Goal: Information Seeking & Learning: Learn about a topic

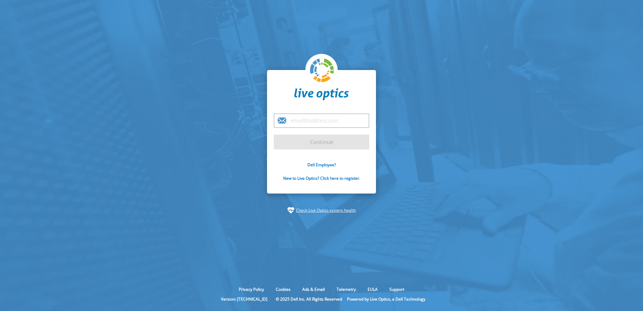
drag, startPoint x: 328, startPoint y: 163, endPoint x: 316, endPoint y: 156, distance: 14.2
click at [328, 163] on link "Dell Employee?" at bounding box center [321, 165] width 29 height 6
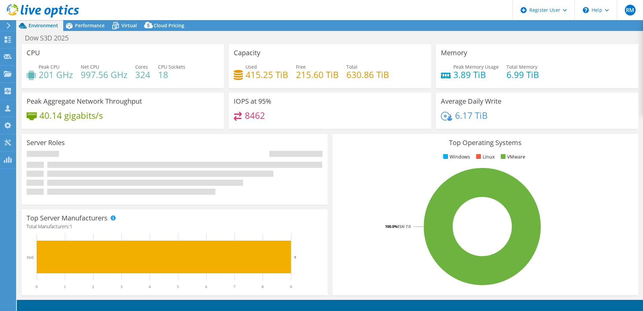
select select "USD"
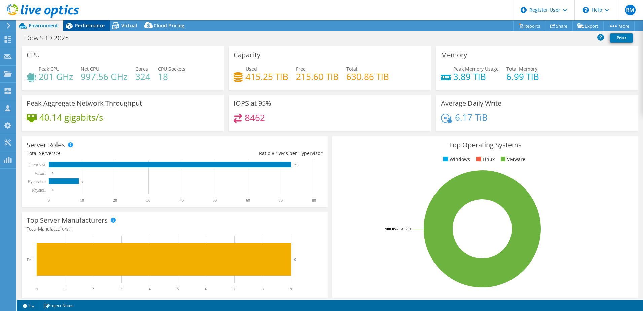
click at [86, 26] on span "Performance" at bounding box center [90, 25] width 30 height 6
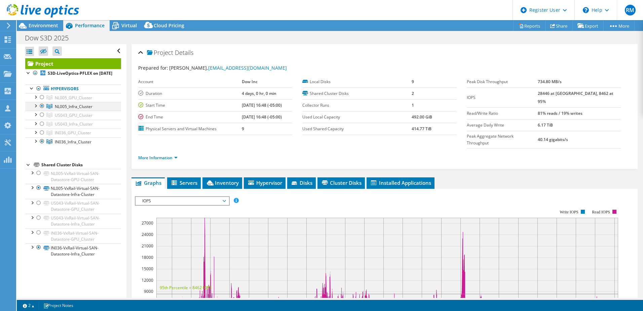
click at [41, 110] on div at bounding box center [42, 106] width 7 height 8
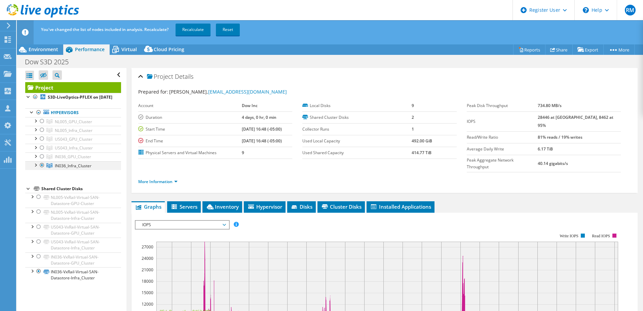
click at [42, 169] on div at bounding box center [42, 165] width 7 height 8
click at [41, 125] on div at bounding box center [42, 121] width 7 height 8
click at [44, 160] on div at bounding box center [42, 156] width 7 height 8
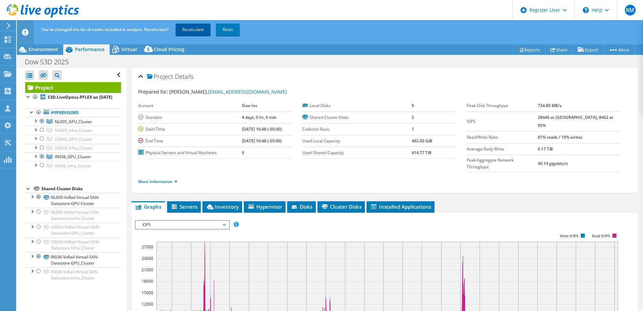
click at [200, 32] on link "Recalculate" at bounding box center [193, 30] width 35 height 12
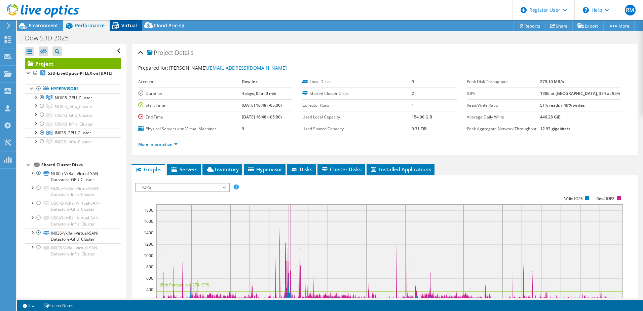
click at [130, 29] on div "Virtual" at bounding box center [126, 25] width 32 height 11
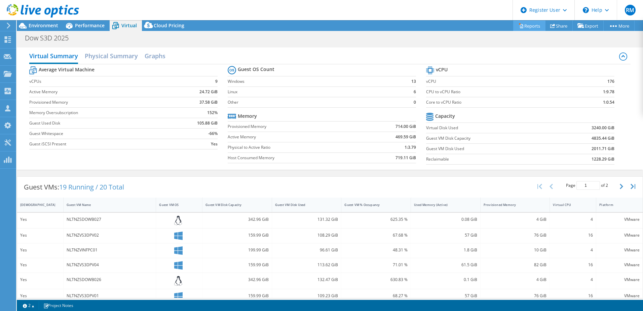
click at [526, 25] on link "Reports" at bounding box center [529, 26] width 32 height 10
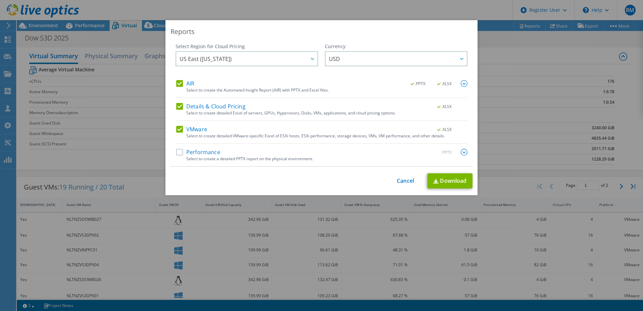
click at [180, 84] on label "AIR" at bounding box center [185, 83] width 18 height 7
click at [0, 0] on input "AIR" at bounding box center [0, 0] width 0 height 0
click at [189, 98] on div "AIR .PPTX .XLSX Select to create the Automated Insight Report (AIR) with PPTX a…" at bounding box center [321, 89] width 291 height 18
click at [190, 110] on div "Details & Cloud Pricing .XLSX Select to create detailed Excel of servers, GPUs,…" at bounding box center [321, 112] width 291 height 18
drag, startPoint x: 190, startPoint y: 110, endPoint x: 182, endPoint y: 108, distance: 8.0
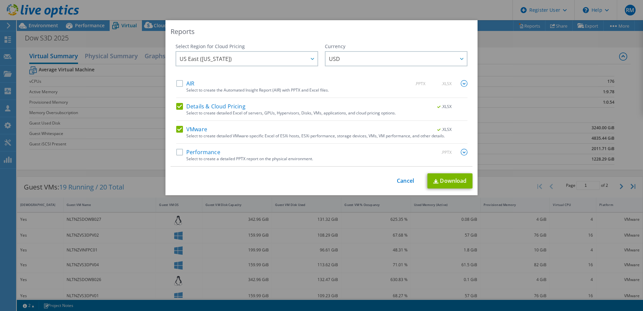
click at [182, 108] on label "Details & Cloud Pricing" at bounding box center [210, 106] width 69 height 7
click at [0, 0] on input "Details & Cloud Pricing" at bounding box center [0, 0] width 0 height 0
click at [450, 179] on link "Download" at bounding box center [449, 180] width 45 height 15
drag, startPoint x: 405, startPoint y: 181, endPoint x: 399, endPoint y: 181, distance: 5.7
click at [405, 181] on link "Cancel" at bounding box center [405, 181] width 17 height 6
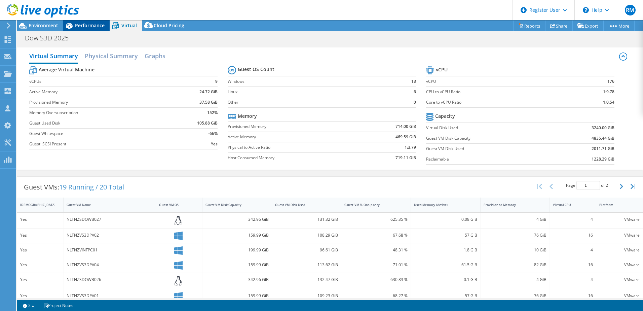
click at [88, 24] on span "Performance" at bounding box center [90, 25] width 30 height 6
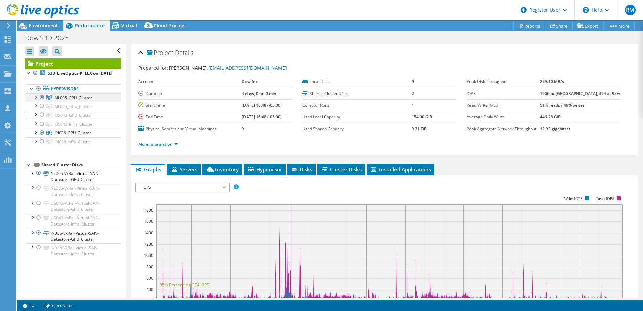
click at [41, 101] on div at bounding box center [42, 97] width 7 height 8
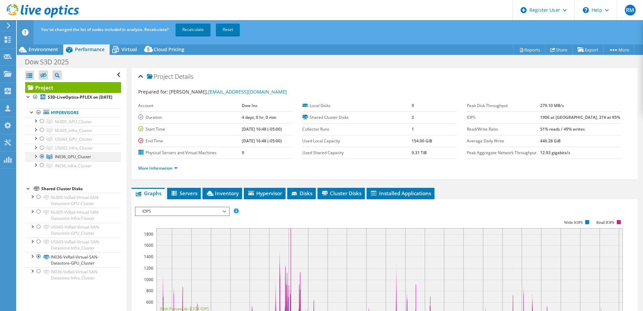
click at [42, 160] on div at bounding box center [42, 156] width 7 height 8
click at [42, 134] on div at bounding box center [42, 130] width 7 height 8
click at [42, 169] on div at bounding box center [42, 165] width 7 height 8
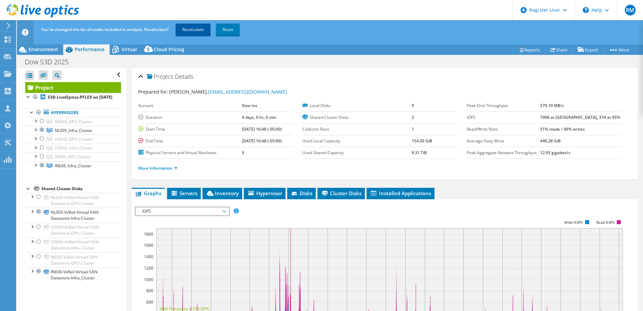
click at [203, 34] on link "Recalculate" at bounding box center [193, 30] width 35 height 12
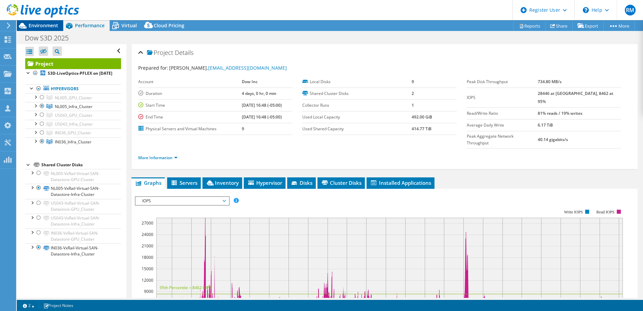
click at [51, 24] on span "Environment" at bounding box center [44, 25] width 30 height 6
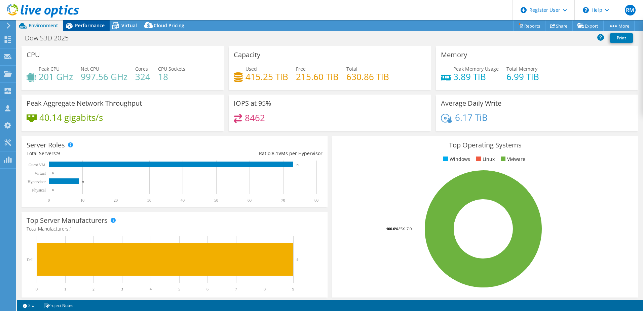
click at [92, 23] on span "Performance" at bounding box center [90, 25] width 30 height 6
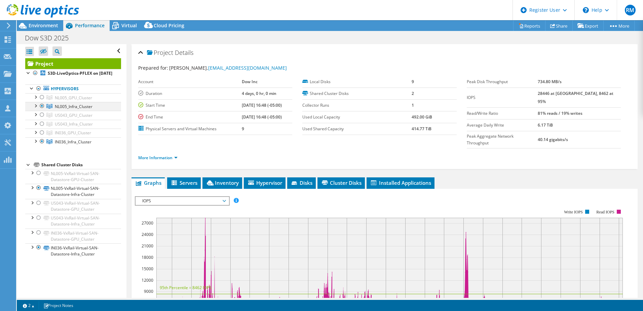
click at [40, 110] on div at bounding box center [42, 106] width 7 height 8
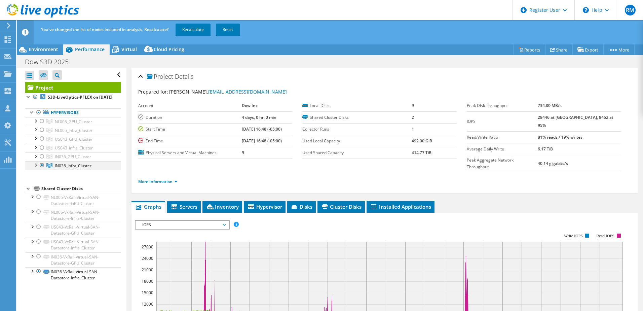
click at [45, 169] on div at bounding box center [42, 165] width 7 height 8
click at [44, 160] on div at bounding box center [42, 156] width 7 height 8
click at [41, 125] on div at bounding box center [42, 121] width 7 height 8
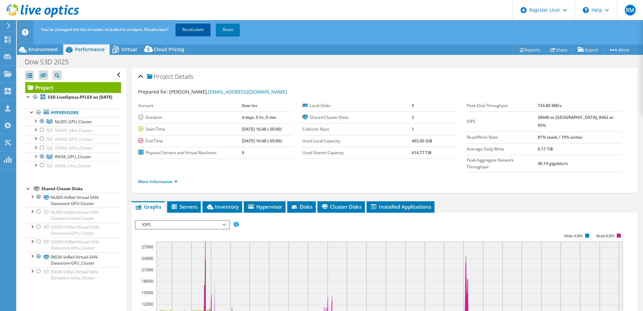
click at [190, 30] on link "Recalculate" at bounding box center [193, 30] width 35 height 12
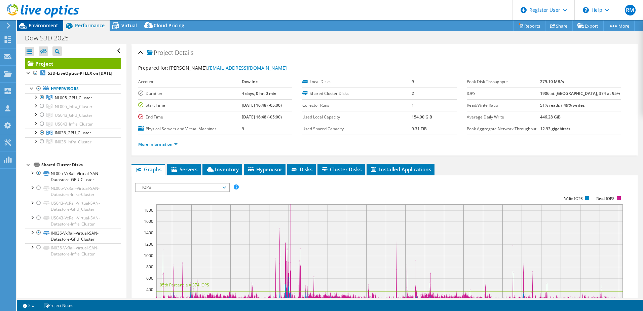
click at [51, 28] on span "Environment" at bounding box center [44, 25] width 30 height 6
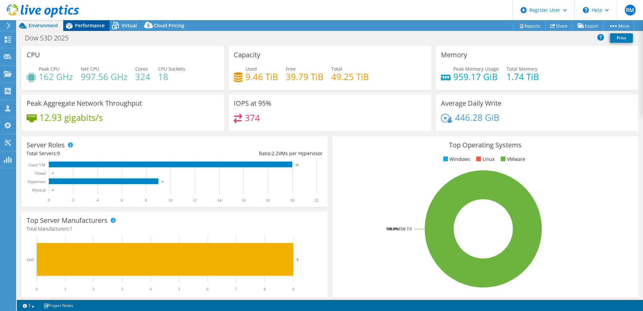
click at [91, 27] on span "Performance" at bounding box center [90, 25] width 30 height 6
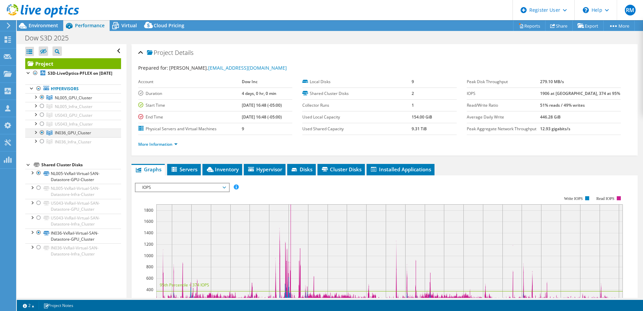
click at [41, 137] on div at bounding box center [42, 132] width 7 height 8
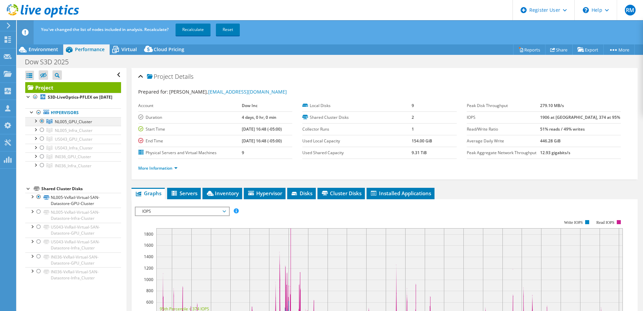
click at [45, 125] on div at bounding box center [42, 121] width 7 height 8
click at [43, 134] on div at bounding box center [42, 130] width 7 height 8
click at [43, 169] on div at bounding box center [42, 165] width 7 height 8
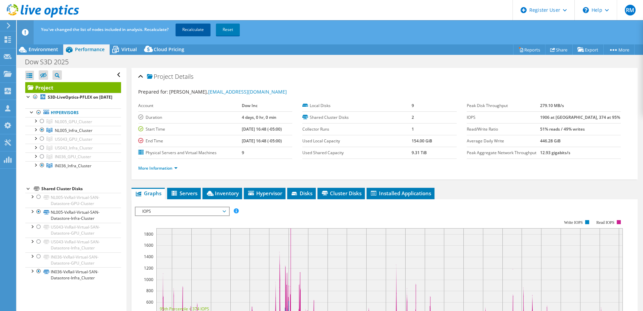
click at [201, 32] on link "Recalculate" at bounding box center [193, 30] width 35 height 12
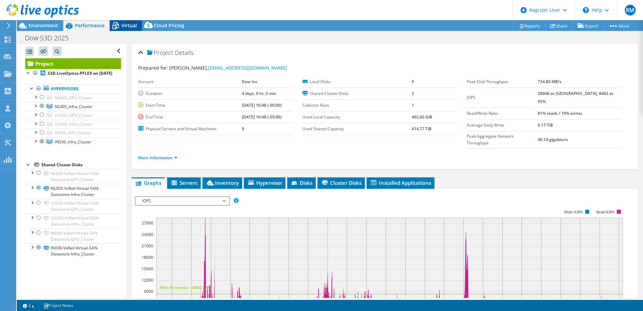
click at [124, 26] on span "Virtual" at bounding box center [128, 25] width 15 height 6
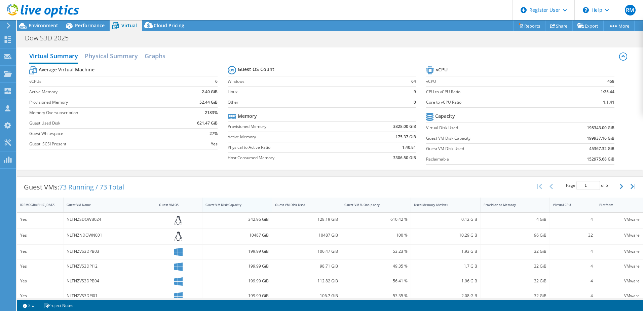
click at [222, 206] on div "Guest VM Disk Capacity" at bounding box center [232, 204] width 55 height 4
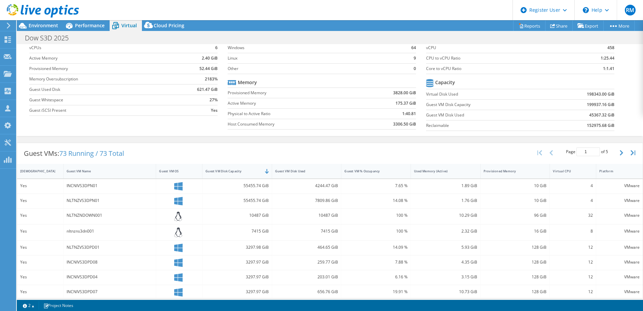
scroll to position [67, 0]
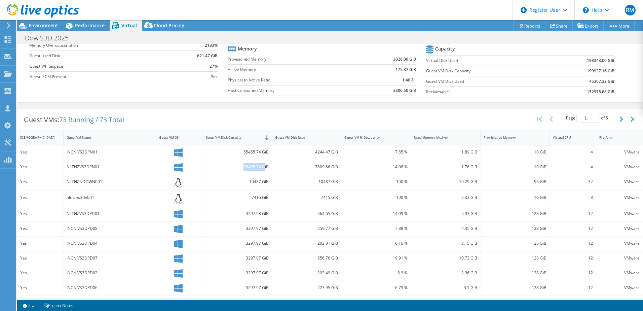
drag, startPoint x: 242, startPoint y: 169, endPoint x: 263, endPoint y: 169, distance: 21.5
click at [263, 169] on div "55455.74 GiB" at bounding box center [236, 166] width 63 height 7
drag, startPoint x: 263, startPoint y: 169, endPoint x: 212, endPoint y: 163, distance: 51.4
click at [212, 163] on div "55455.74 GiB" at bounding box center [236, 166] width 63 height 7
click at [72, 152] on div "INCNIVS3DPN01" at bounding box center [110, 151] width 86 height 7
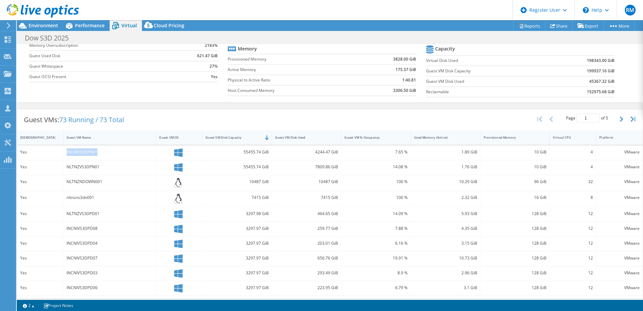
click at [72, 152] on div "INCNIVS3DPN01" at bounding box center [110, 151] width 86 height 7
copy div "INCNIVS3DPN01"
click at [92, 163] on div "NLTNZVS3DPN01" at bounding box center [110, 166] width 86 height 7
click at [89, 154] on div "INCNIVS3DPN01" at bounding box center [110, 151] width 86 height 7
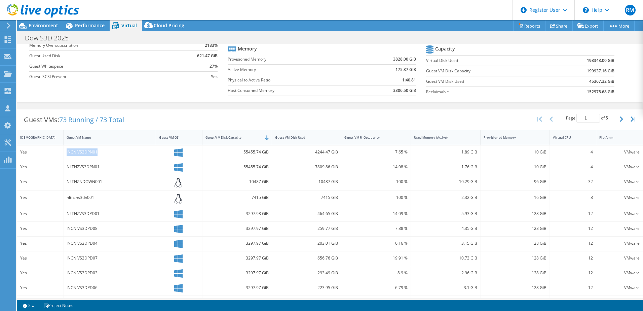
copy div "INCNIVS3DPN01"
click at [93, 166] on div "NLTNZVS3DPN01" at bounding box center [110, 166] width 86 height 7
copy div "NLTNZVS3DPN01"
click at [83, 27] on span "Performance" at bounding box center [90, 25] width 30 height 6
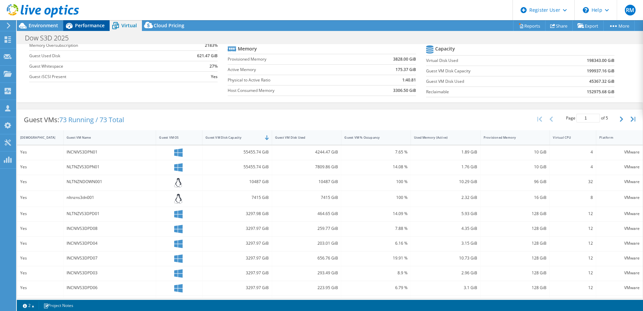
scroll to position [0, 0]
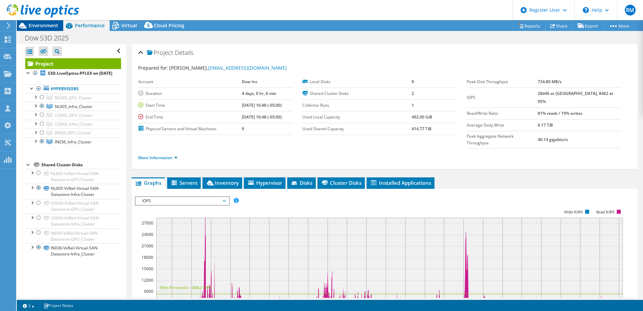
click at [46, 28] on span "Environment" at bounding box center [44, 25] width 30 height 6
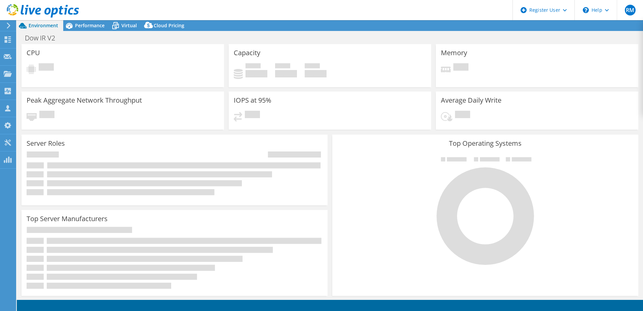
select select "USD"
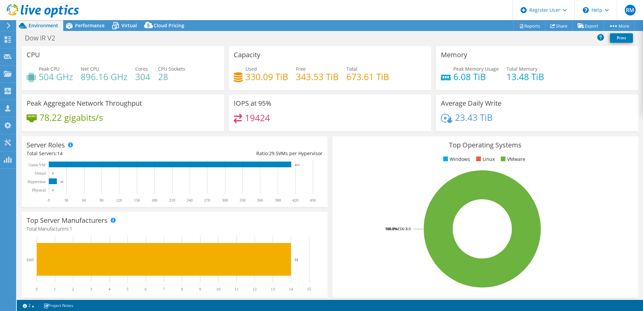
click at [95, 32] on div "Dow IR V2 Print" at bounding box center [330, 38] width 626 height 12
click at [97, 26] on span "Performance" at bounding box center [90, 25] width 30 height 6
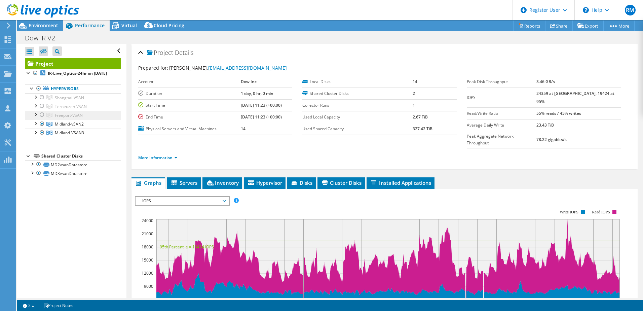
click at [46, 119] on link "Freeport-VSAN" at bounding box center [73, 115] width 96 height 9
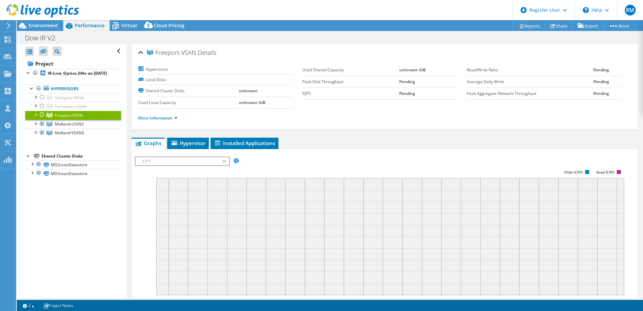
click at [40, 119] on div at bounding box center [42, 115] width 7 height 8
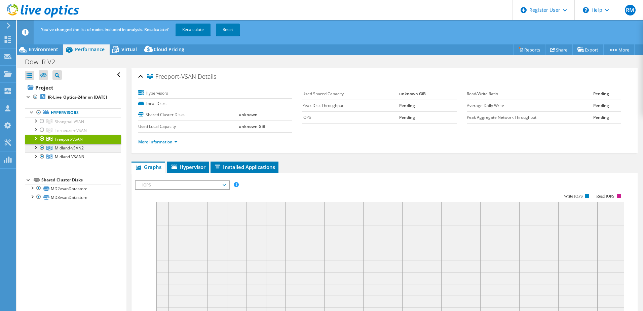
click at [41, 149] on div at bounding box center [42, 148] width 7 height 8
click at [43, 159] on div at bounding box center [42, 156] width 7 height 8
click at [199, 27] on link "Recalculate" at bounding box center [193, 30] width 35 height 12
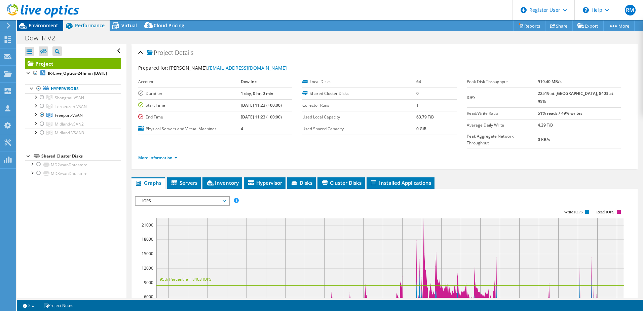
click at [51, 27] on span "Environment" at bounding box center [44, 25] width 30 height 6
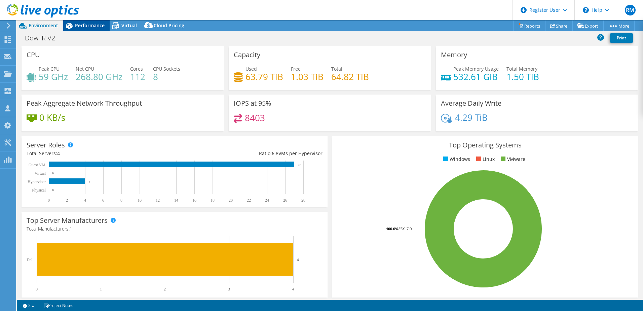
click at [89, 22] on div "Performance" at bounding box center [86, 25] width 46 height 11
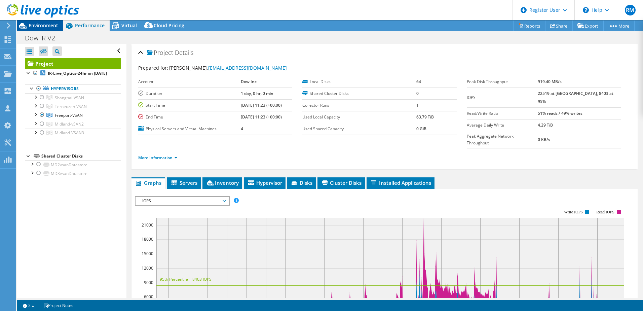
click at [42, 26] on span "Environment" at bounding box center [44, 25] width 30 height 6
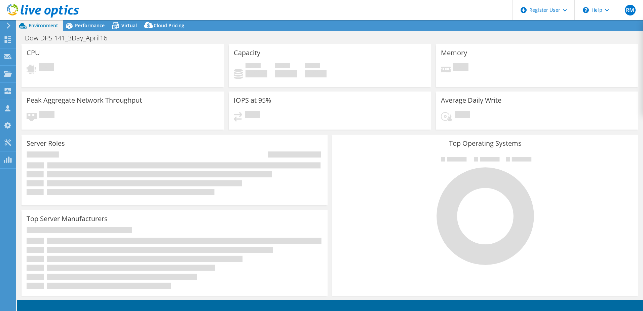
select select "USD"
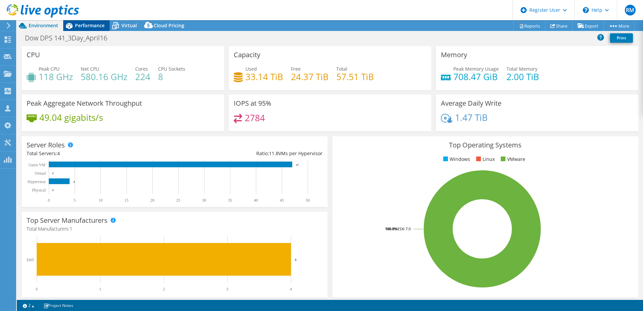
click at [100, 25] on span "Performance" at bounding box center [90, 25] width 30 height 6
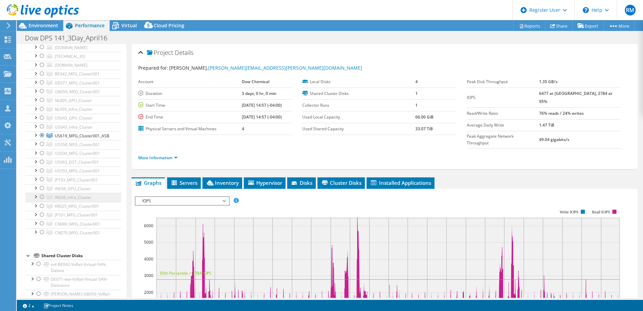
scroll to position [67, 0]
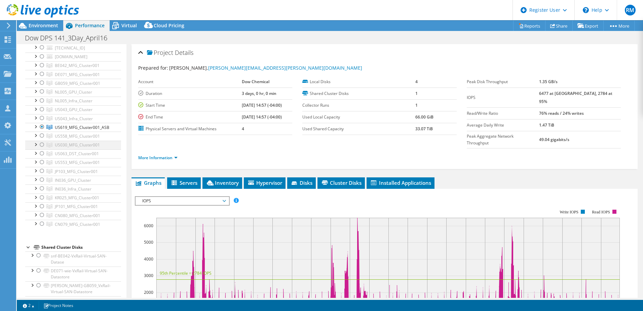
click at [40, 149] on div at bounding box center [42, 145] width 7 height 8
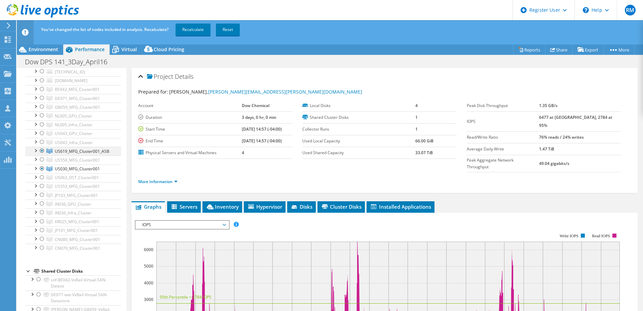
click at [41, 155] on div at bounding box center [42, 151] width 7 height 8
click at [199, 29] on link "Recalculate" at bounding box center [193, 30] width 35 height 12
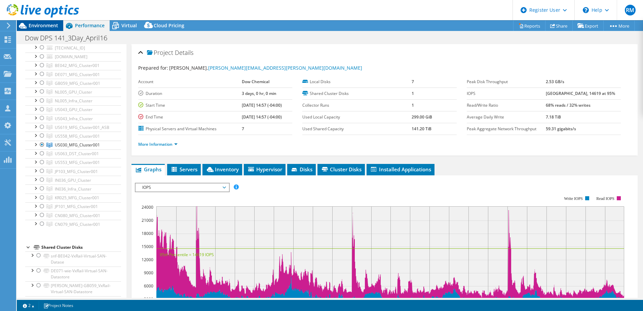
click at [46, 27] on span "Environment" at bounding box center [44, 25] width 30 height 6
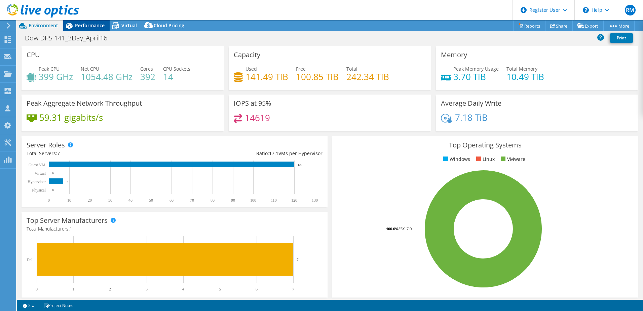
click at [82, 24] on span "Performance" at bounding box center [90, 25] width 30 height 6
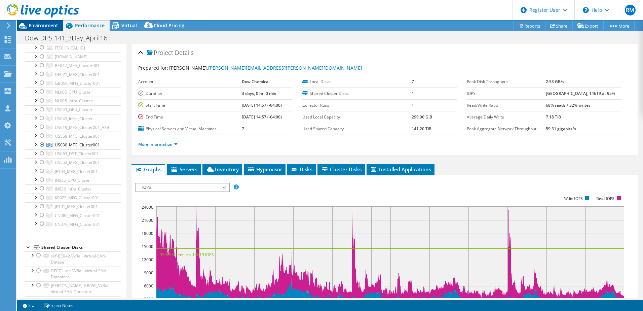
click at [50, 23] on span "Environment" at bounding box center [44, 25] width 30 height 6
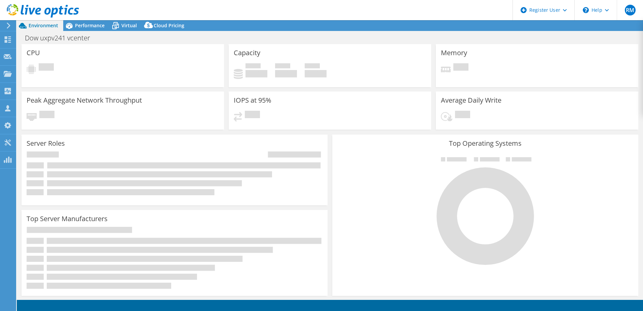
select select "USD"
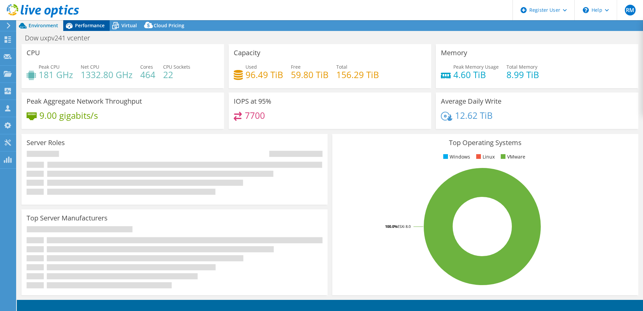
click at [80, 25] on span "Performance" at bounding box center [90, 25] width 30 height 6
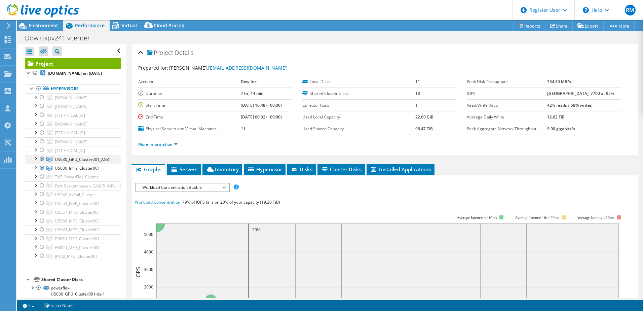
click at [42, 163] on div at bounding box center [42, 159] width 7 height 8
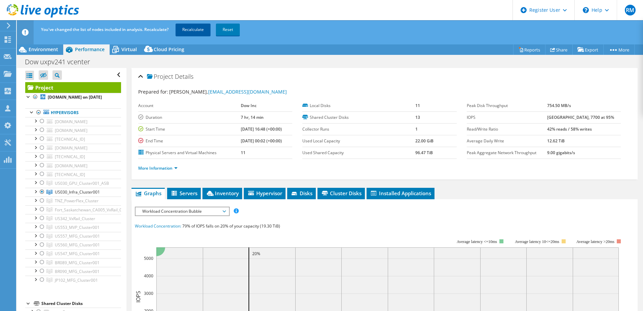
click at [191, 27] on link "Recalculate" at bounding box center [193, 30] width 35 height 12
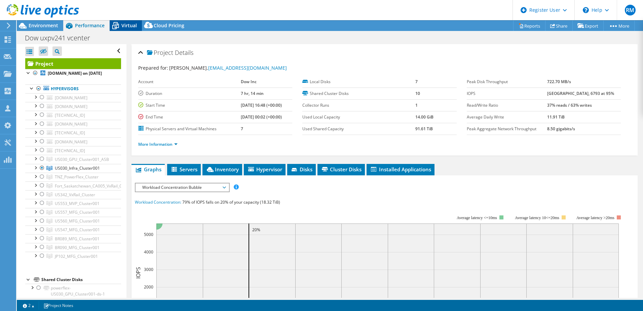
click at [131, 26] on span "Virtual" at bounding box center [128, 25] width 15 height 6
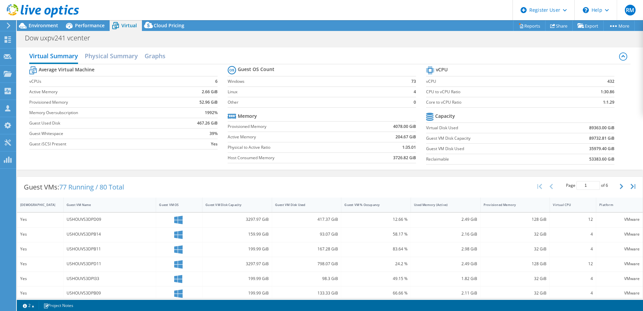
click at [45, 20] on div at bounding box center [39, 11] width 79 height 23
click at [44, 23] on span "Environment" at bounding box center [44, 25] width 30 height 6
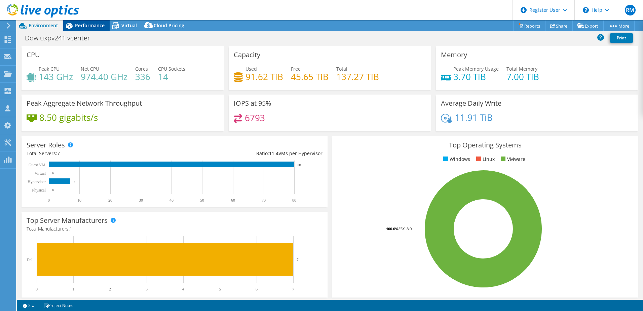
click at [95, 27] on span "Performance" at bounding box center [90, 25] width 30 height 6
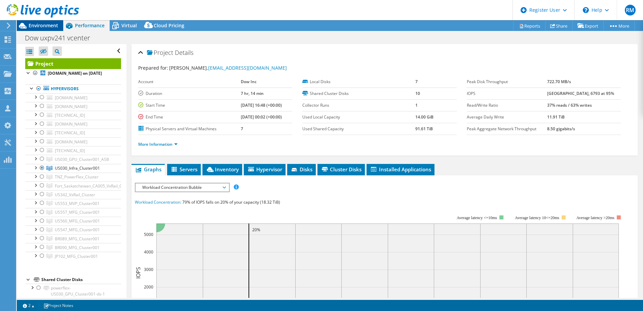
click at [50, 29] on div "Environment" at bounding box center [40, 25] width 46 height 11
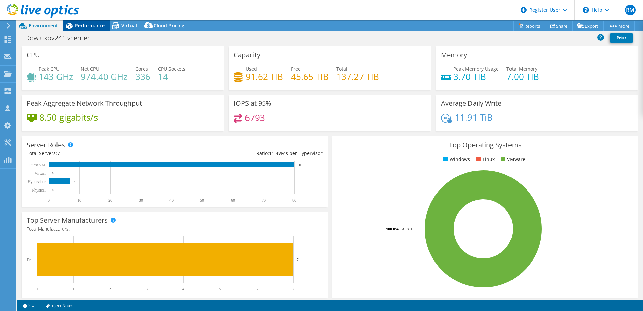
click at [87, 29] on div "Performance" at bounding box center [86, 25] width 46 height 11
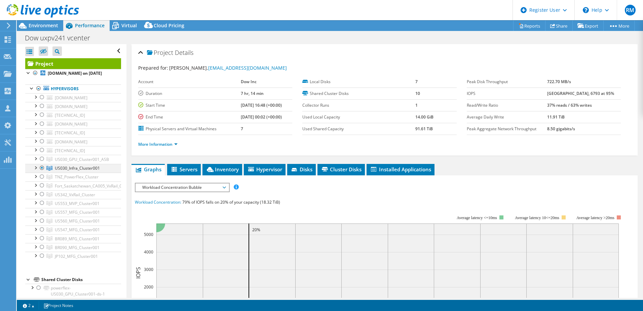
click at [36, 171] on div at bounding box center [35, 167] width 7 height 7
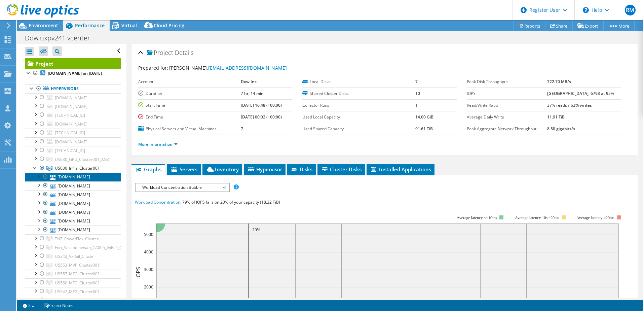
click at [84, 181] on link "usfrppfesxprd03.dow.com" at bounding box center [73, 177] width 96 height 9
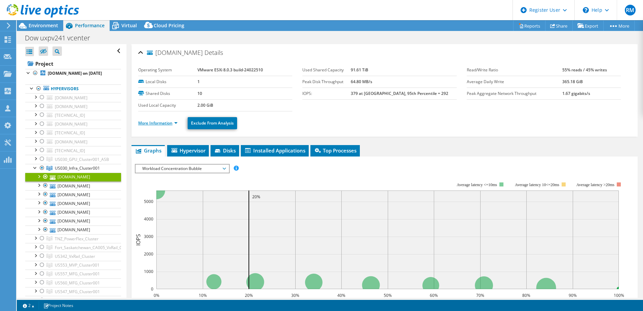
click at [160, 120] on link "More Information" at bounding box center [157, 123] width 39 height 6
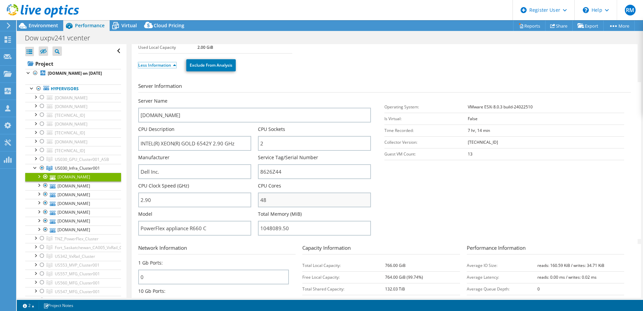
scroll to position [67, 0]
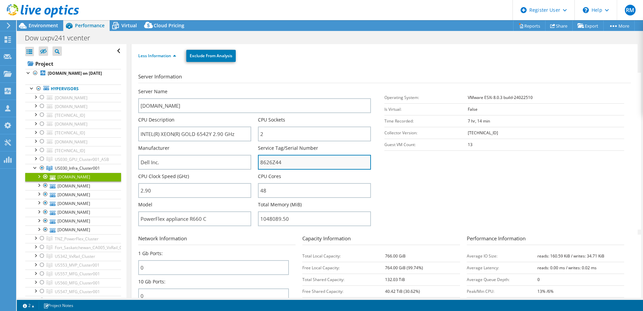
click at [273, 163] on input "8626Z44" at bounding box center [314, 162] width 113 height 15
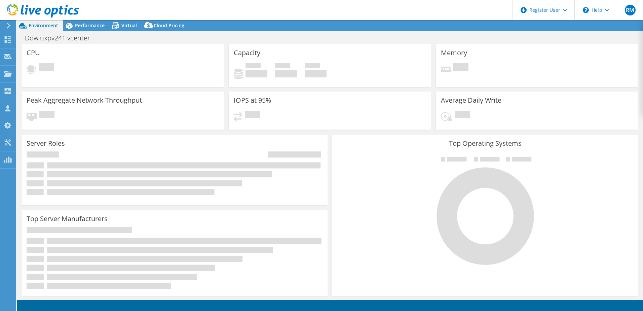
select select "USD"
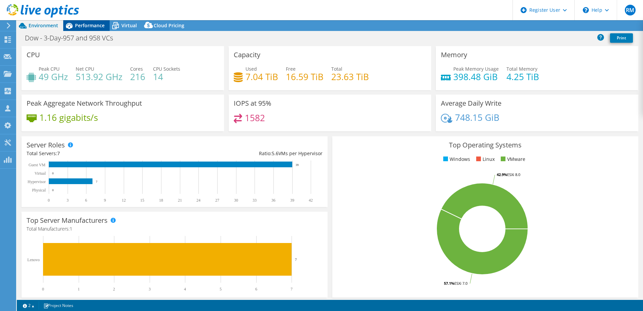
click at [88, 27] on span "Performance" at bounding box center [90, 25] width 30 height 6
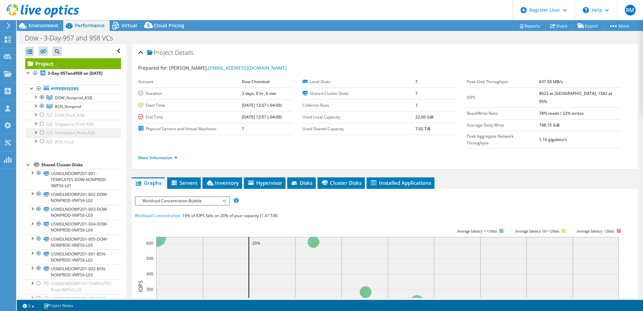
click at [42, 137] on div at bounding box center [42, 132] width 7 height 8
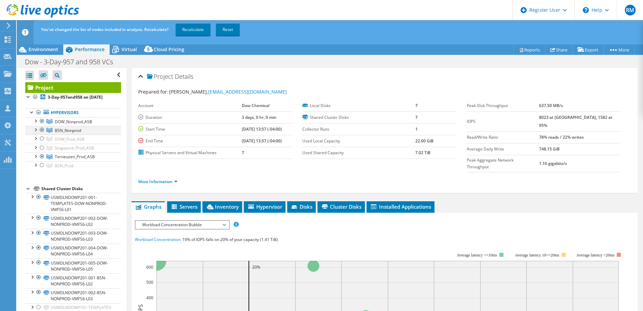
click at [42, 134] on div at bounding box center [42, 130] width 7 height 8
click at [42, 125] on div at bounding box center [42, 121] width 7 height 8
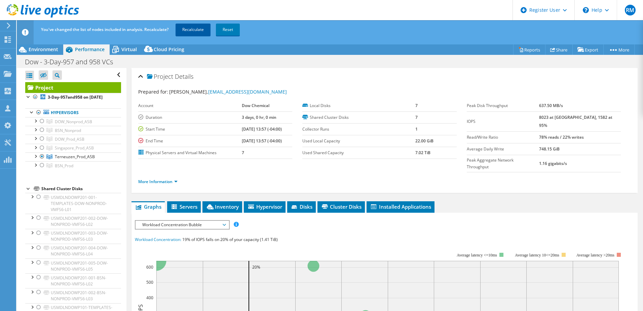
click at [198, 31] on link "Recalculate" at bounding box center [193, 30] width 35 height 12
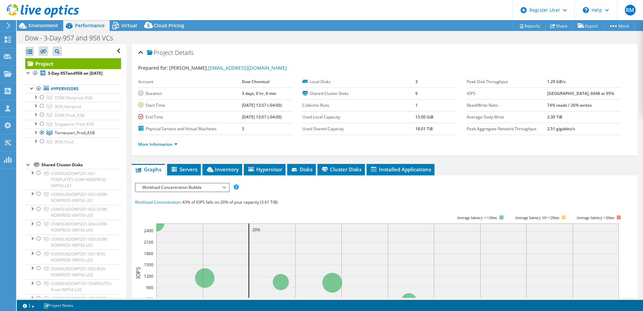
click at [316, 159] on div "Project Details Prepared for: [PERSON_NAME], [EMAIL_ADDRESS][DOMAIN_NAME] Accou…" at bounding box center [384, 261] width 516 height 434
click at [128, 27] on span "Virtual" at bounding box center [128, 25] width 15 height 6
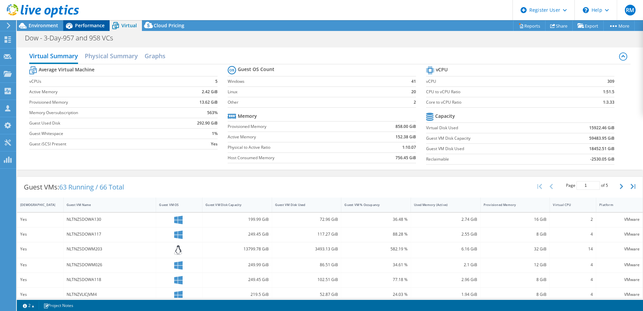
click at [97, 30] on div "Performance" at bounding box center [86, 25] width 46 height 11
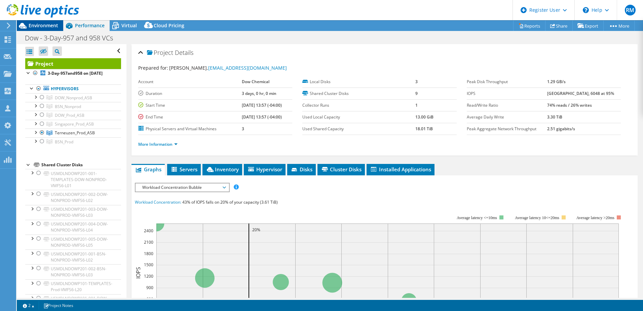
click at [40, 23] on span "Environment" at bounding box center [44, 25] width 30 height 6
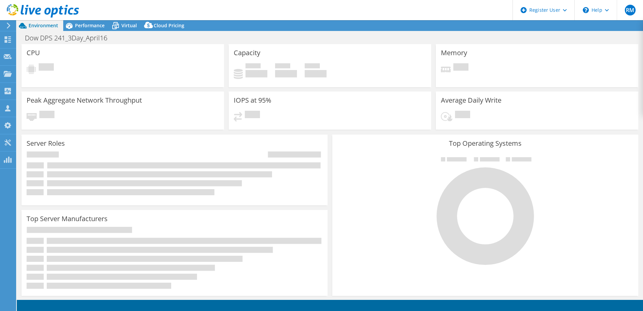
select select "USD"
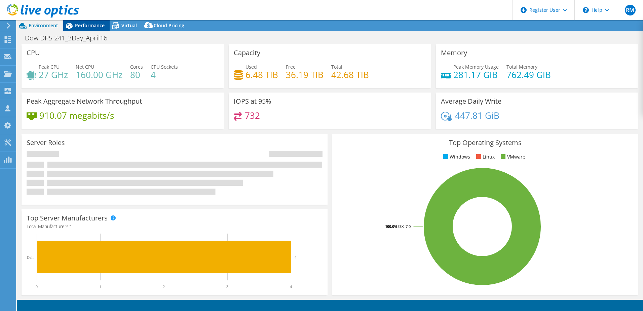
click at [93, 25] on span "Performance" at bounding box center [90, 25] width 30 height 6
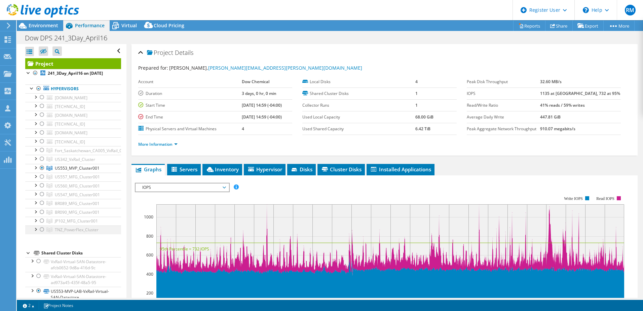
click at [40, 233] on div at bounding box center [42, 229] width 7 height 8
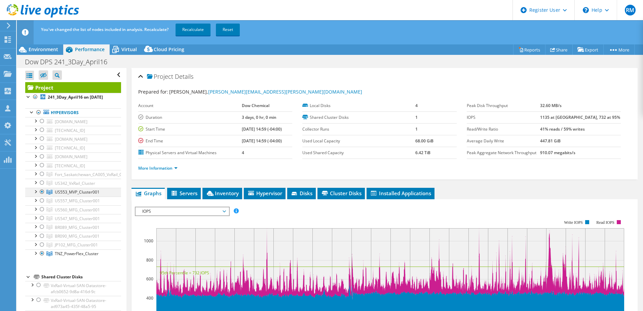
click at [42, 196] on div at bounding box center [42, 192] width 7 height 8
click at [201, 33] on link "Recalculate" at bounding box center [193, 30] width 35 height 12
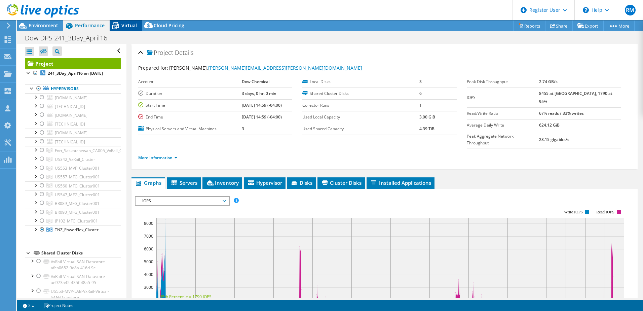
click at [126, 27] on span "Virtual" at bounding box center [128, 25] width 15 height 6
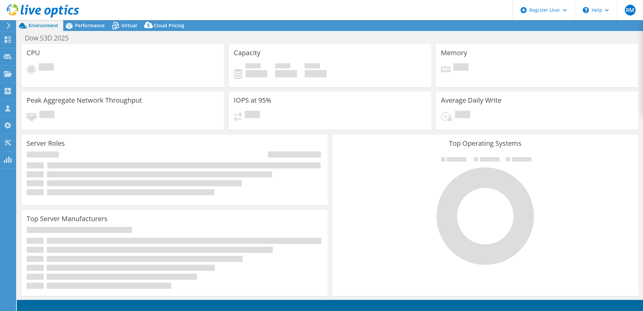
select select "USD"
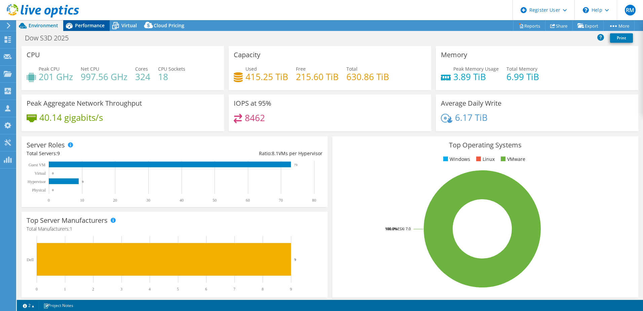
click at [91, 23] on span "Performance" at bounding box center [90, 25] width 30 height 6
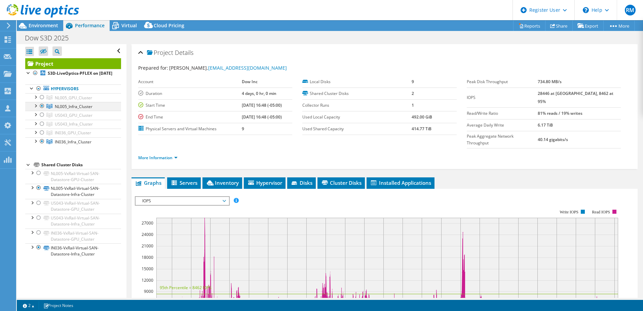
click at [41, 110] on div at bounding box center [42, 106] width 7 height 8
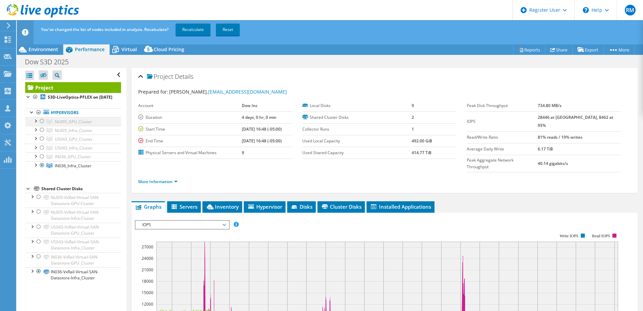
click at [41, 125] on div at bounding box center [42, 121] width 7 height 8
click at [44, 169] on div at bounding box center [42, 165] width 7 height 8
click at [43, 160] on div at bounding box center [42, 156] width 7 height 8
click at [187, 31] on link "Recalculate" at bounding box center [193, 30] width 35 height 12
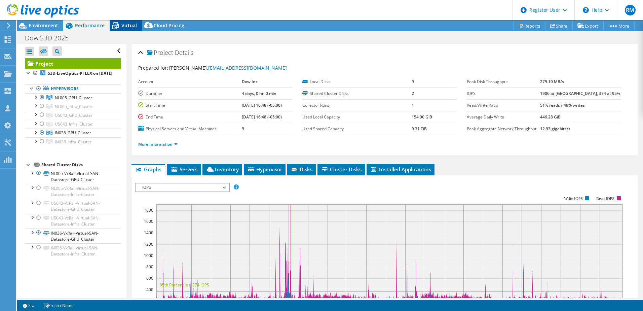
click at [124, 26] on span "Virtual" at bounding box center [128, 25] width 15 height 6
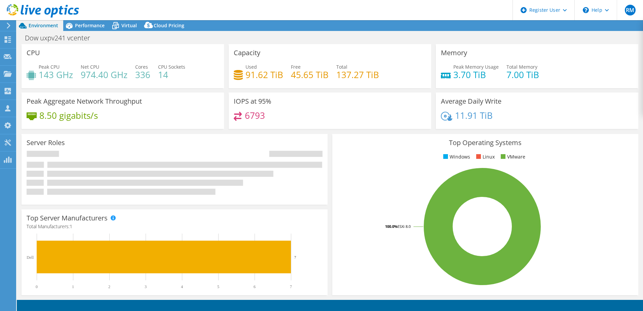
select select "USD"
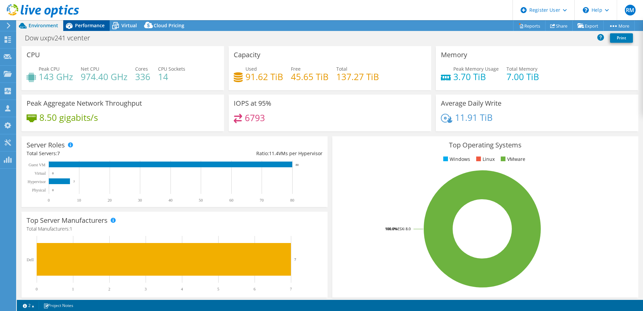
click at [104, 22] on div "Performance" at bounding box center [86, 25] width 46 height 11
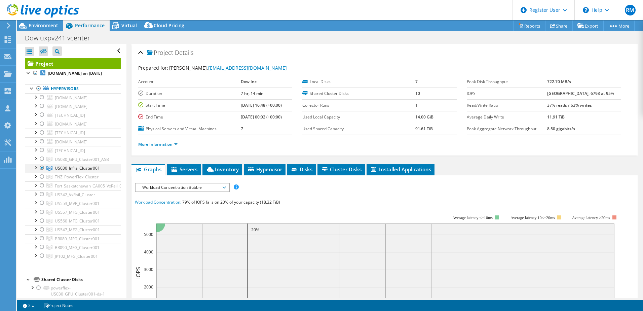
drag, startPoint x: 41, startPoint y: 165, endPoint x: 41, endPoint y: 169, distance: 4.0
click at [41, 163] on div at bounding box center [42, 159] width 7 height 8
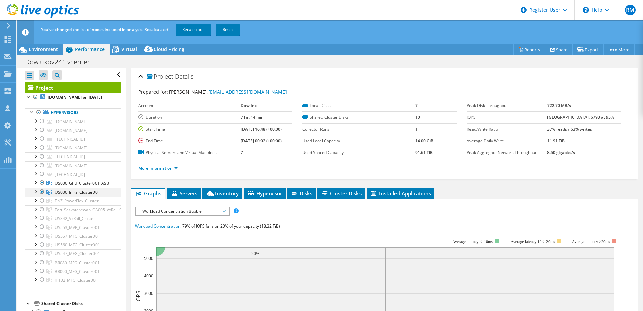
click at [40, 196] on div at bounding box center [42, 192] width 7 height 8
click at [197, 30] on link "Recalculate" at bounding box center [193, 30] width 35 height 12
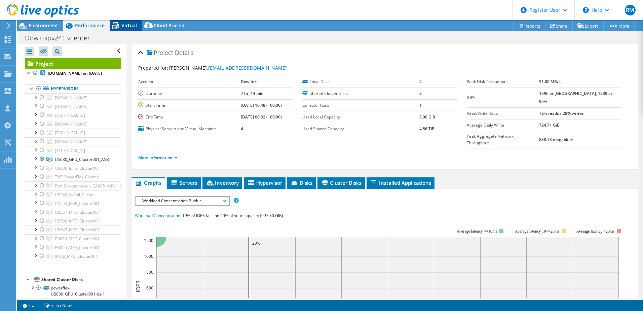
click at [125, 29] on div "Virtual" at bounding box center [126, 25] width 32 height 11
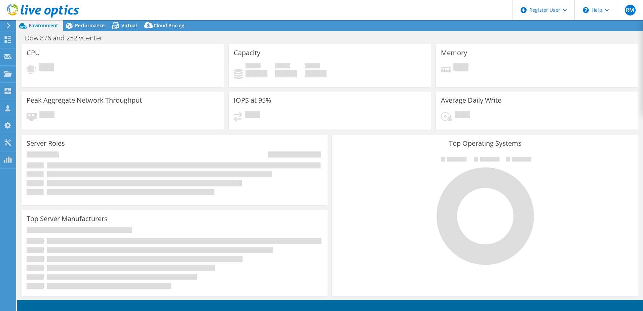
select select "USD"
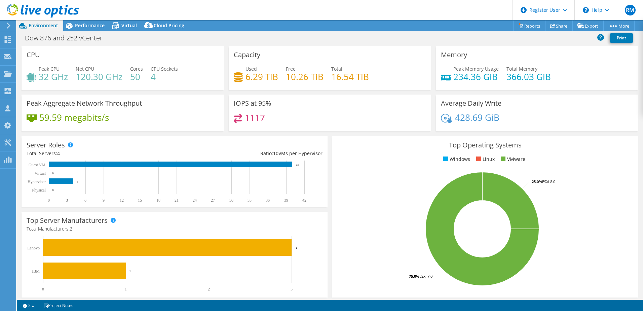
click at [91, 19] on header "RM Dell User [PERSON_NAME] [PERSON_NAME][EMAIL_ADDRESS][PERSON_NAME][DOMAIN_NAM…" at bounding box center [321, 10] width 643 height 20
click at [91, 20] on header "RM Dell User [PERSON_NAME] [PERSON_NAME][EMAIL_ADDRESS][PERSON_NAME][DOMAIN_NAM…" at bounding box center [321, 10] width 643 height 20
click at [90, 22] on span "Performance" at bounding box center [90, 25] width 30 height 6
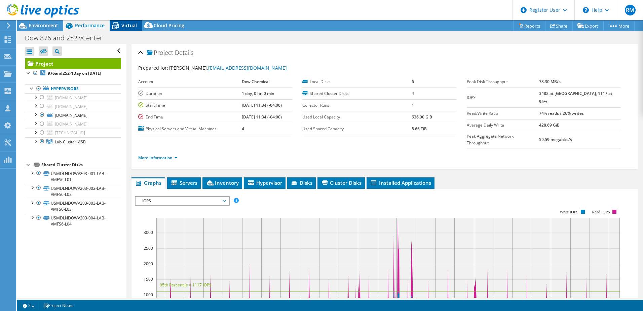
click at [122, 23] on span "Virtual" at bounding box center [128, 25] width 15 height 6
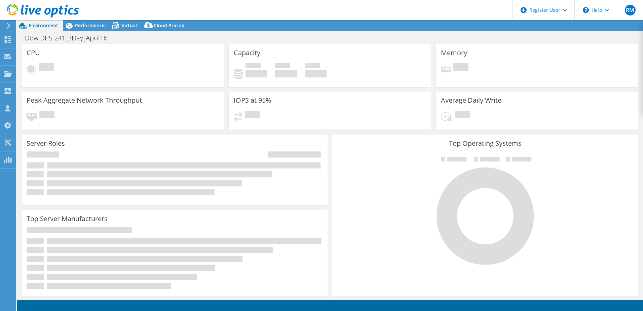
select select "USD"
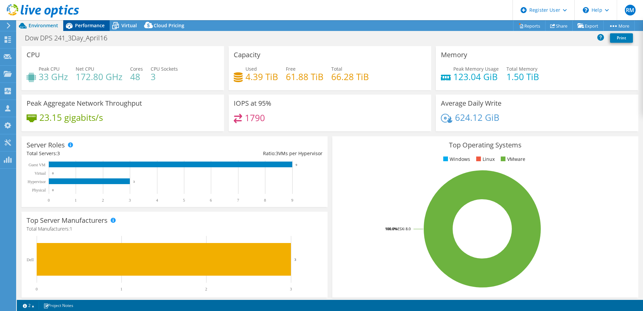
click at [95, 25] on span "Performance" at bounding box center [90, 25] width 30 height 6
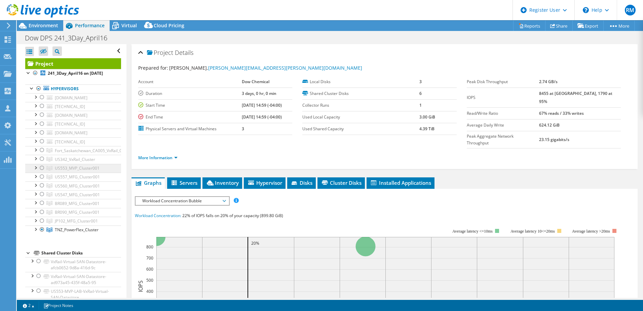
click at [86, 171] on span "US553_MVP_Cluster001" at bounding box center [77, 168] width 45 height 6
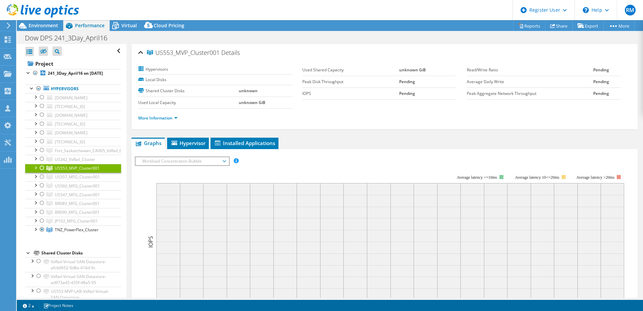
click at [40, 172] on div at bounding box center [42, 168] width 7 height 8
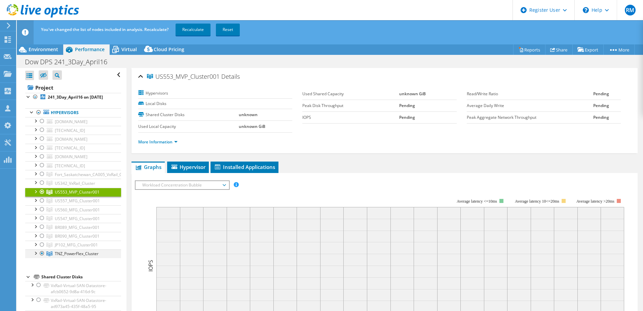
click at [43, 257] on div at bounding box center [42, 253] width 7 height 8
click at [192, 35] on link "Recalculate" at bounding box center [193, 30] width 35 height 12
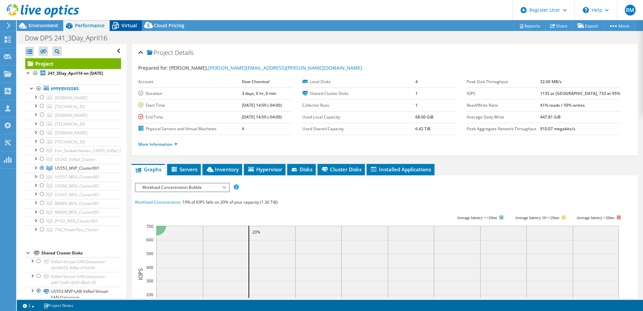
click at [122, 22] on span "Virtual" at bounding box center [128, 25] width 15 height 6
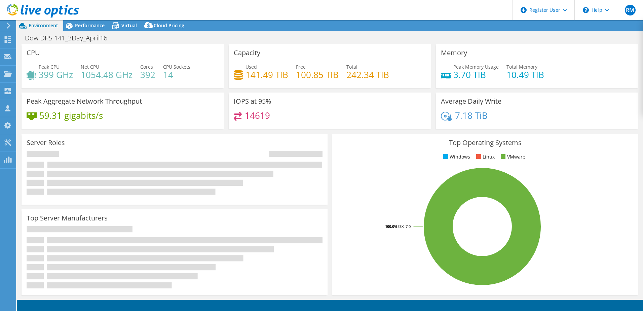
select select "USD"
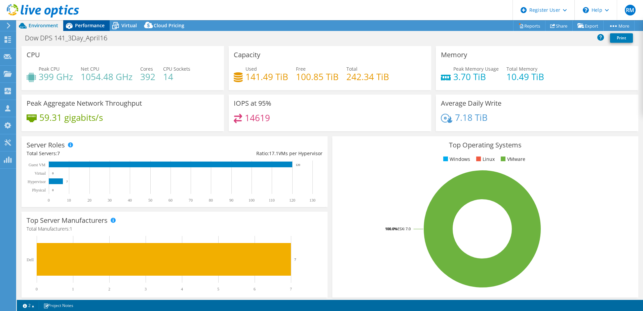
click at [91, 25] on span "Performance" at bounding box center [90, 25] width 30 height 6
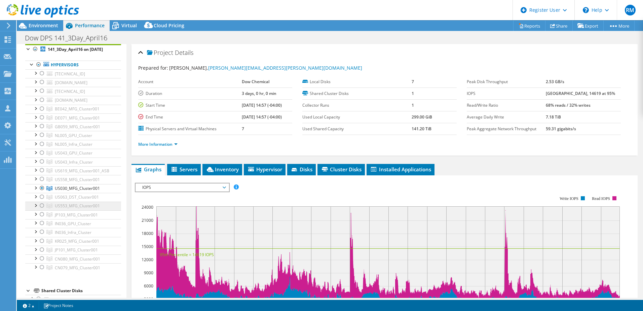
scroll to position [34, 0]
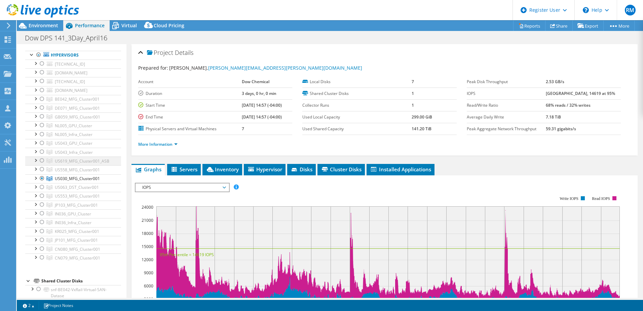
click at [40, 164] on div at bounding box center [42, 160] width 7 height 8
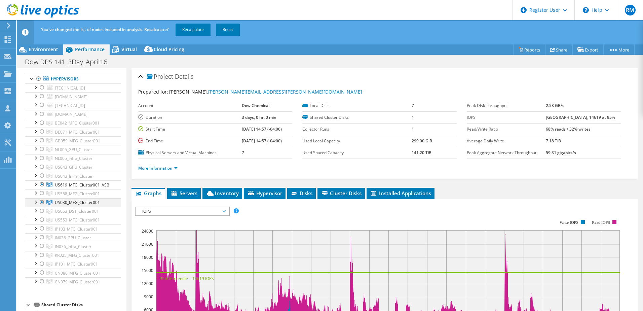
click at [42, 206] on div at bounding box center [42, 202] width 7 height 8
click at [199, 29] on link "Recalculate" at bounding box center [193, 30] width 35 height 12
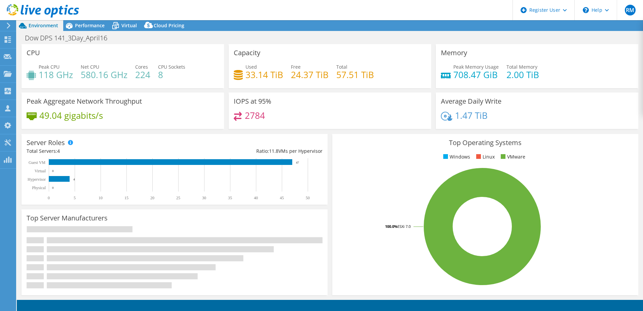
select select "USD"
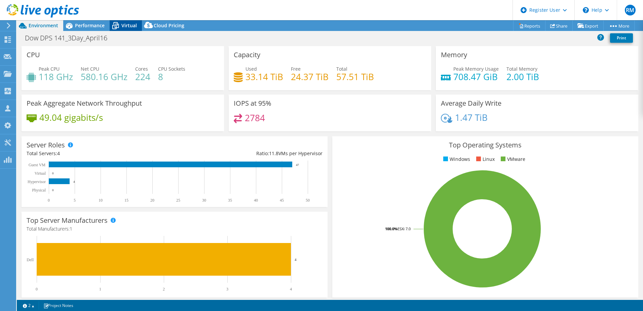
click at [134, 25] on span "Virtual" at bounding box center [128, 25] width 15 height 6
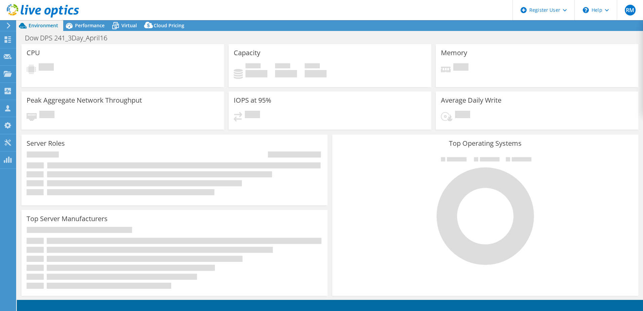
select select "USD"
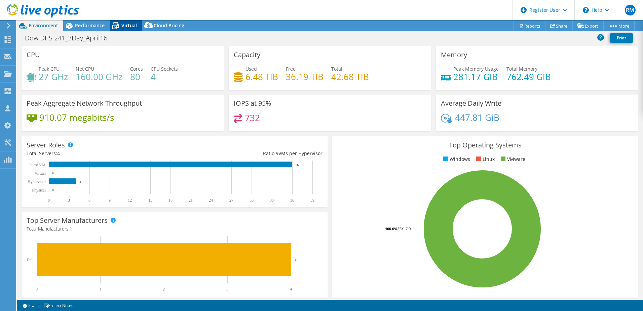
click at [132, 24] on span "Virtual" at bounding box center [128, 25] width 15 height 6
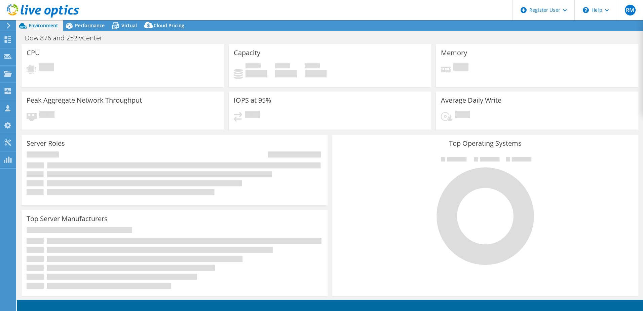
select select "USD"
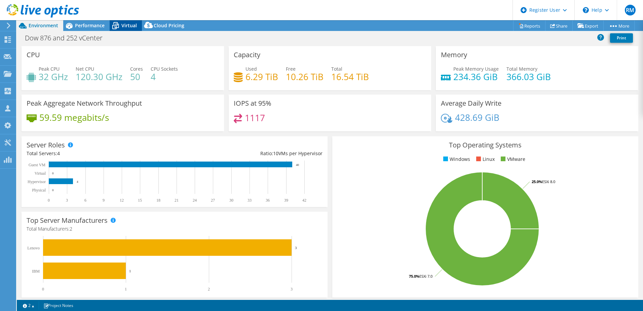
click at [134, 30] on div "Virtual" at bounding box center [126, 25] width 32 height 11
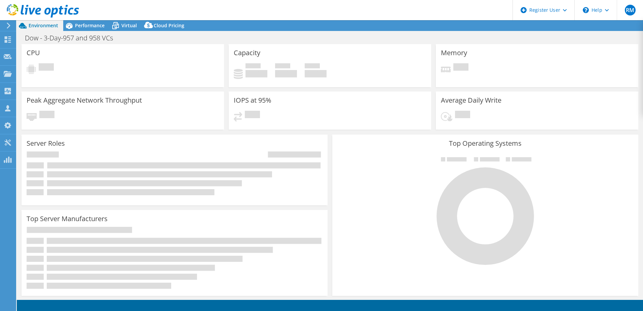
select select "USD"
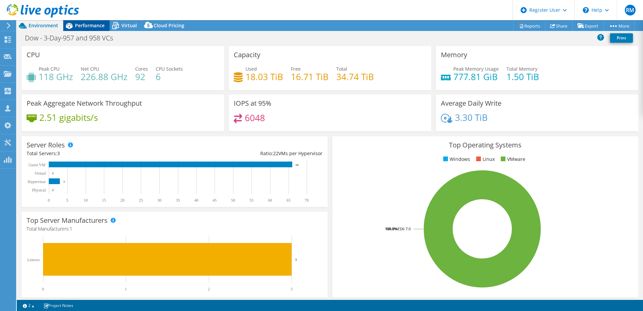
click at [100, 26] on span "Performance" at bounding box center [90, 25] width 30 height 6
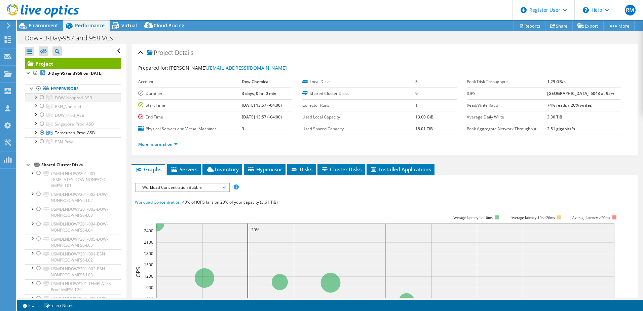
click at [42, 101] on div at bounding box center [42, 97] width 7 height 8
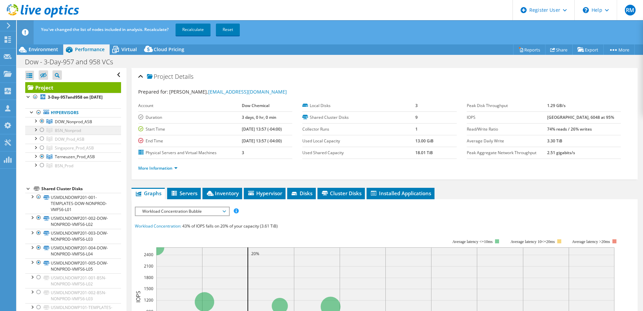
click at [44, 134] on div at bounding box center [42, 130] width 7 height 8
click at [43, 160] on div at bounding box center [42, 156] width 7 height 8
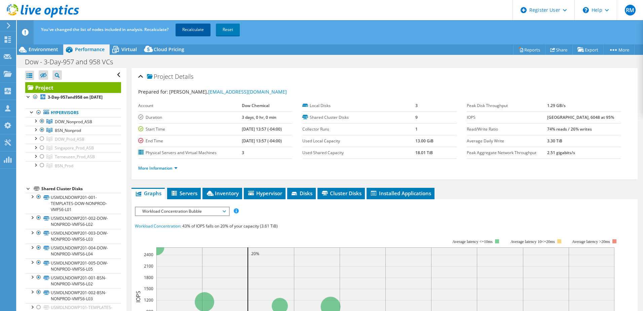
click at [197, 30] on link "Recalculate" at bounding box center [193, 30] width 35 height 12
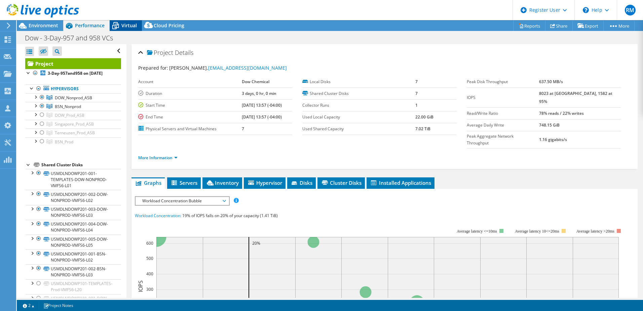
drag, startPoint x: 125, startPoint y: 24, endPoint x: 118, endPoint y: 24, distance: 7.1
click at [125, 24] on span "Virtual" at bounding box center [128, 25] width 15 height 6
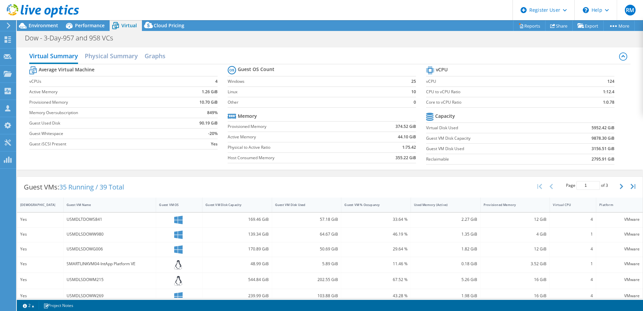
click at [45, 22] on div at bounding box center [39, 11] width 79 height 23
click at [77, 24] on span "Performance" at bounding box center [90, 25] width 30 height 6
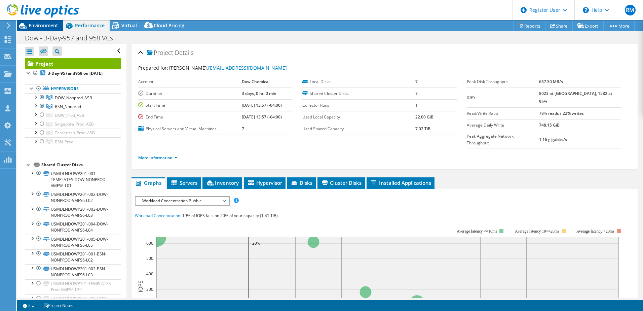
click at [46, 27] on span "Environment" at bounding box center [44, 25] width 30 height 6
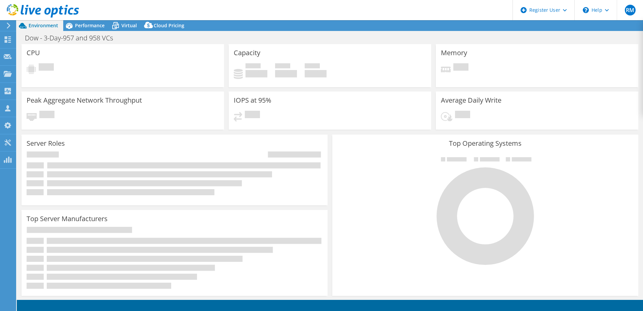
select select "USD"
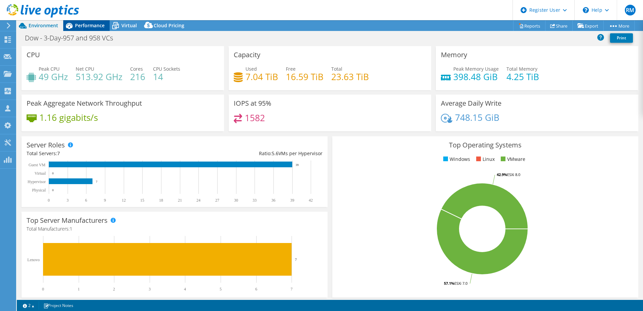
click at [93, 30] on div "Performance" at bounding box center [86, 25] width 46 height 11
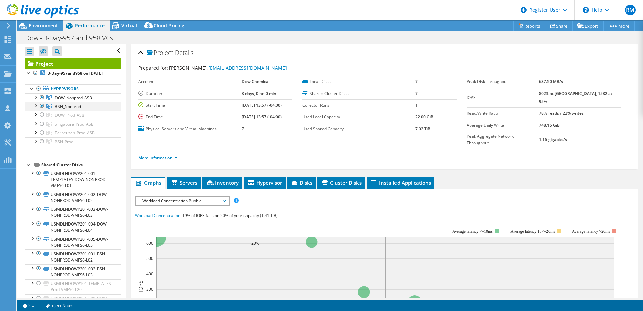
click at [42, 110] on div at bounding box center [42, 106] width 7 height 8
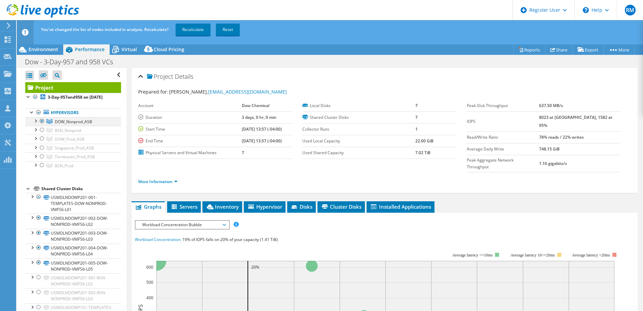
click at [41, 125] on div at bounding box center [42, 121] width 7 height 8
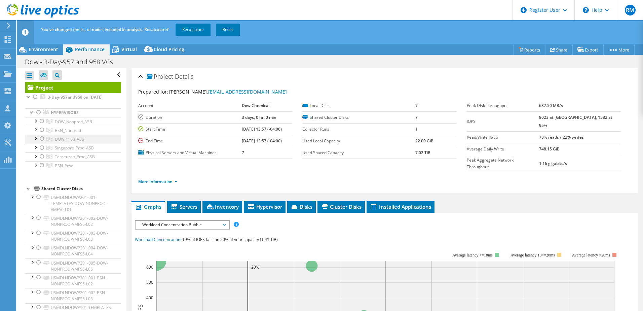
click at [41, 143] on div at bounding box center [42, 139] width 7 height 8
click at [42, 169] on div at bounding box center [42, 165] width 7 height 8
click at [190, 29] on link "Recalculate" at bounding box center [193, 30] width 35 height 12
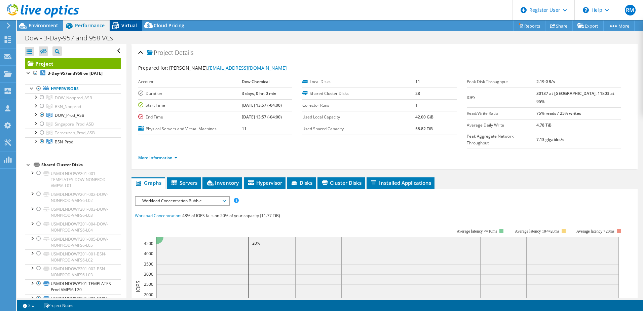
click at [126, 25] on span "Virtual" at bounding box center [128, 25] width 15 height 6
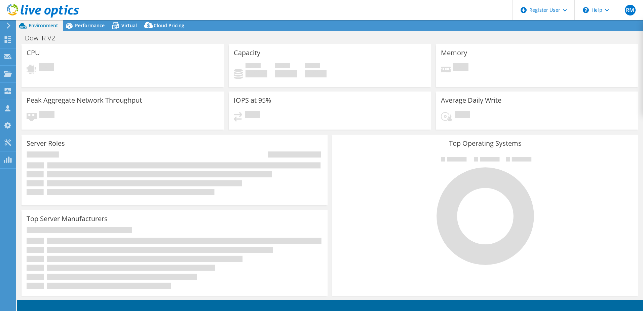
select select "USD"
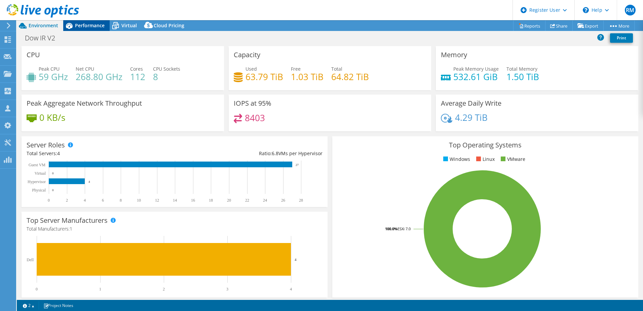
click at [88, 27] on span "Performance" at bounding box center [90, 25] width 30 height 6
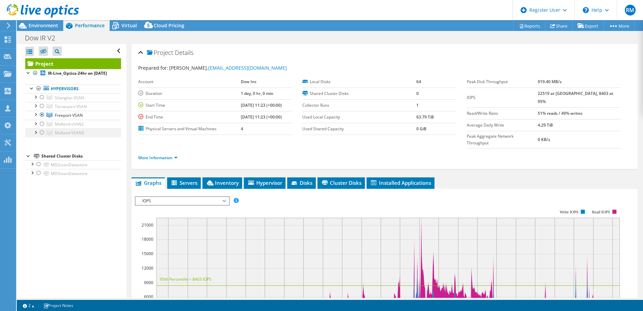
drag, startPoint x: 41, startPoint y: 128, endPoint x: 42, endPoint y: 137, distance: 8.9
click at [41, 128] on div at bounding box center [42, 124] width 7 height 8
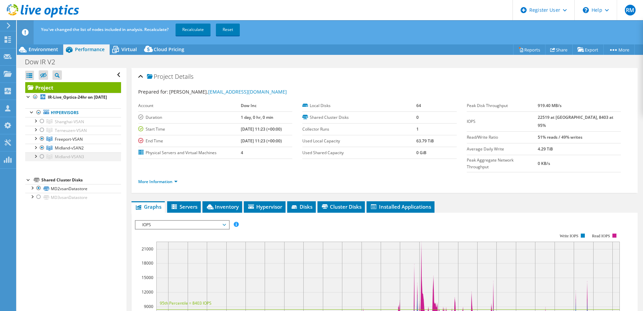
click at [40, 160] on div at bounding box center [42, 156] width 7 height 8
click at [43, 143] on div at bounding box center [42, 139] width 7 height 8
click at [193, 31] on link "Recalculate" at bounding box center [193, 30] width 35 height 12
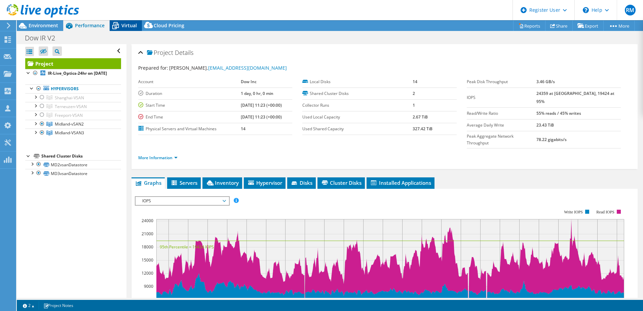
click at [128, 25] on span "Virtual" at bounding box center [128, 25] width 15 height 6
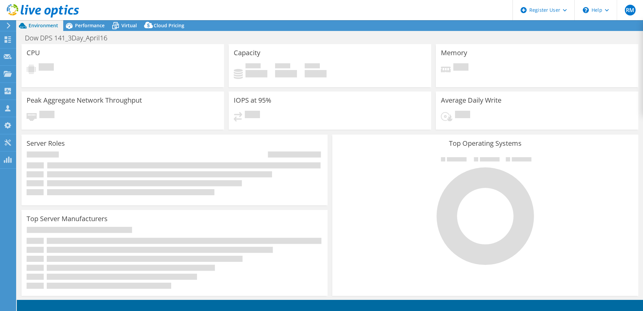
select select "USD"
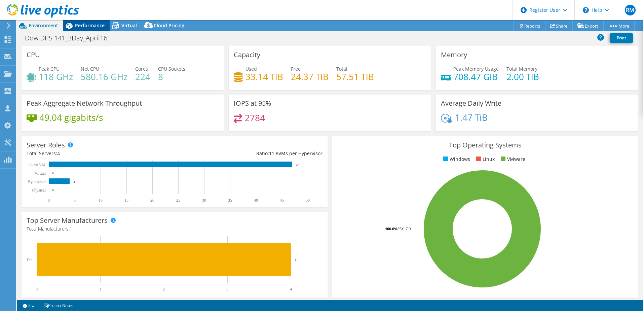
click at [82, 25] on span "Performance" at bounding box center [90, 25] width 30 height 6
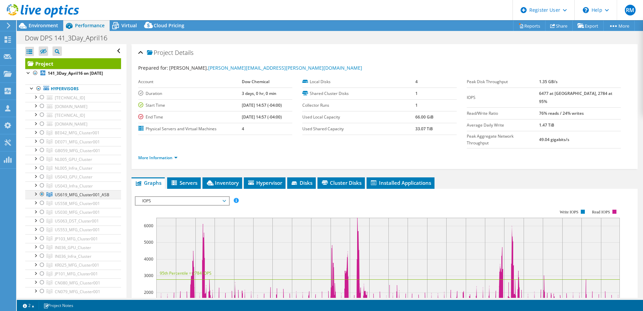
click at [42, 198] on div at bounding box center [42, 194] width 7 height 8
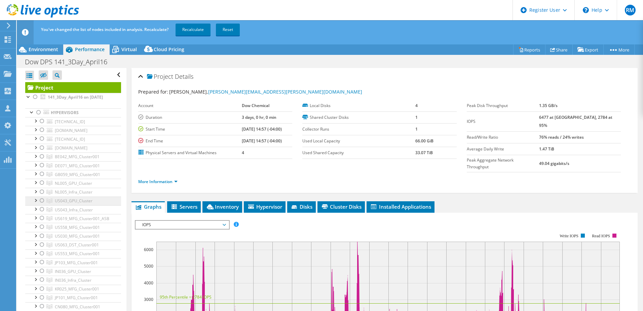
scroll to position [34, 0]
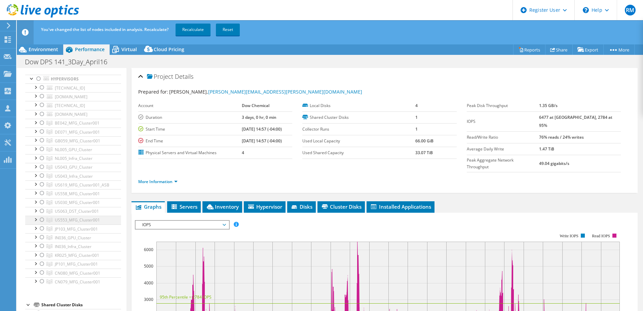
click at [40, 224] on div at bounding box center [42, 220] width 7 height 8
click at [187, 27] on link "Recalculate" at bounding box center [193, 30] width 35 height 12
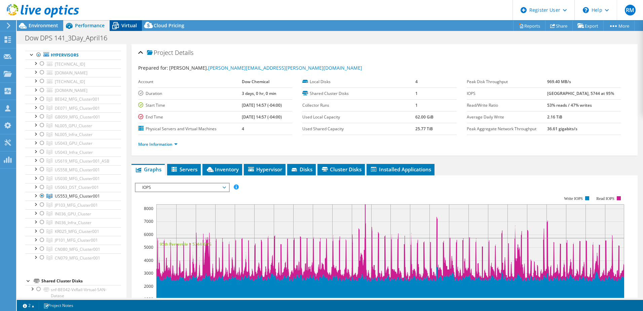
click at [130, 21] on div "Virtual" at bounding box center [126, 25] width 32 height 11
